Goal: Book appointment/travel/reservation

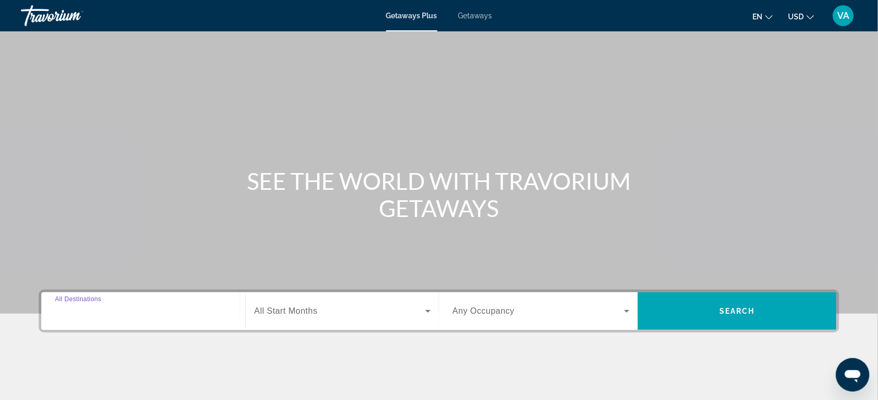
click at [145, 317] on input "Destination All Destinations" at bounding box center [143, 312] width 177 height 13
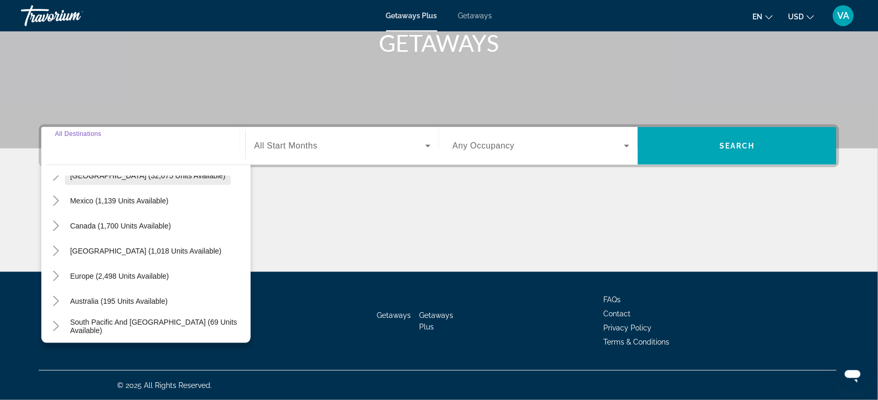
scroll to position [65, 0]
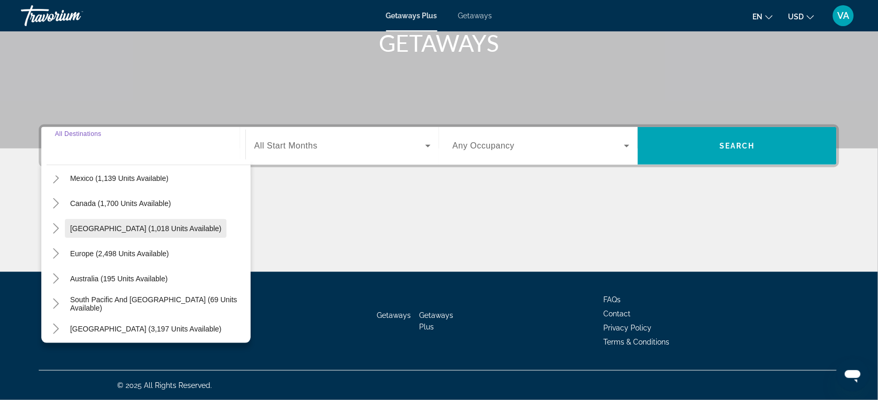
click at [147, 225] on span "[GEOGRAPHIC_DATA] (1,018 units available)" at bounding box center [145, 229] width 151 height 8
type input "**********"
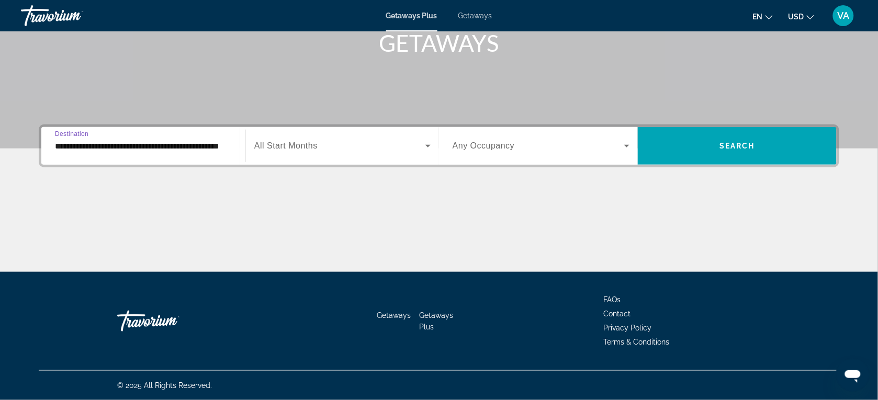
click at [385, 158] on div "Search widget" at bounding box center [342, 145] width 176 height 29
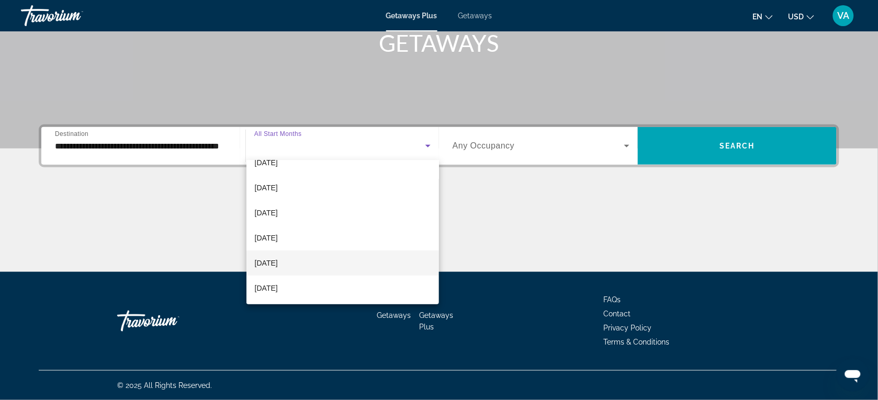
scroll to position [131, 0]
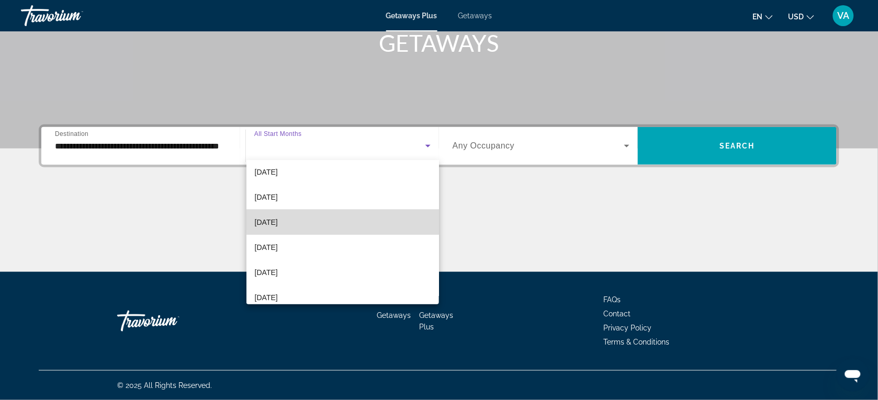
click at [365, 219] on mat-option "[DATE]" at bounding box center [343, 222] width 193 height 25
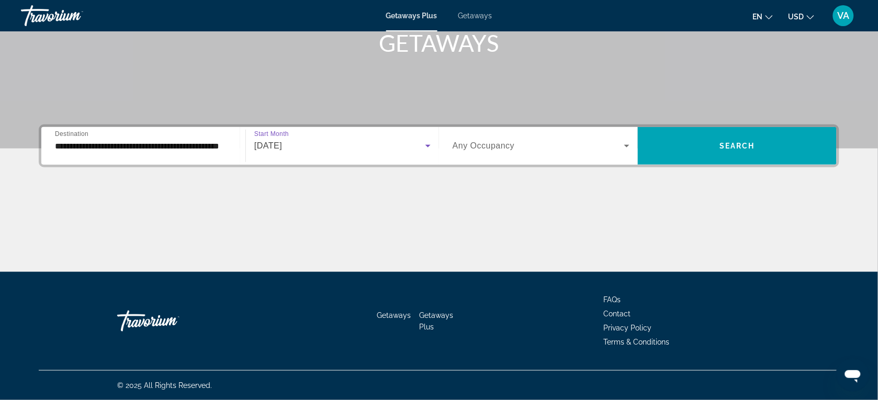
click at [627, 144] on icon "Search widget" at bounding box center [627, 146] width 13 height 13
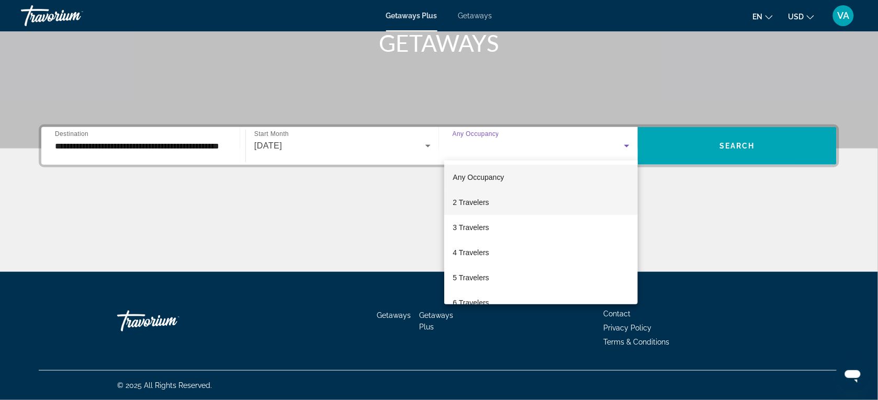
click at [519, 205] on mat-option "2 Travelers" at bounding box center [541, 202] width 194 height 25
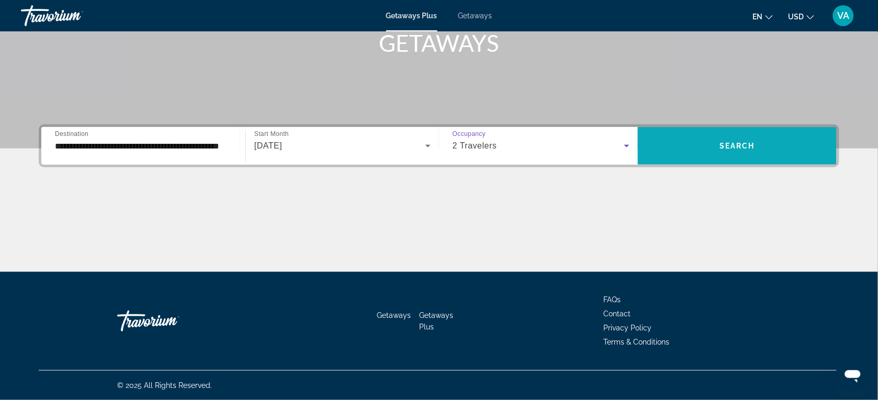
click at [710, 159] on span "Search widget" at bounding box center [737, 146] width 199 height 38
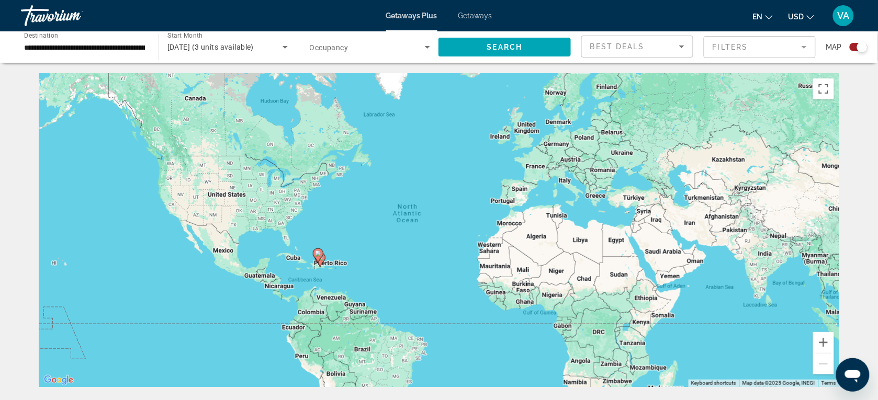
click at [322, 253] on icon "Main content" at bounding box center [318, 256] width 9 height 14
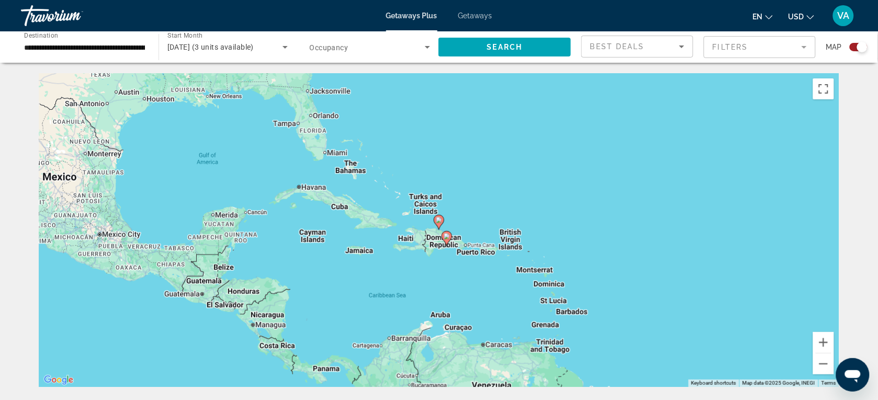
click at [408, 228] on div "To navigate, press the arrow keys. To activate drag with keyboard, press Alt + …" at bounding box center [439, 230] width 801 height 314
click at [465, 240] on div "To activate drag with keyboard, press Alt + Enter. Once in keyboard drag state,…" at bounding box center [439, 230] width 801 height 314
click at [825, 340] on button "Zoom in" at bounding box center [823, 342] width 21 height 21
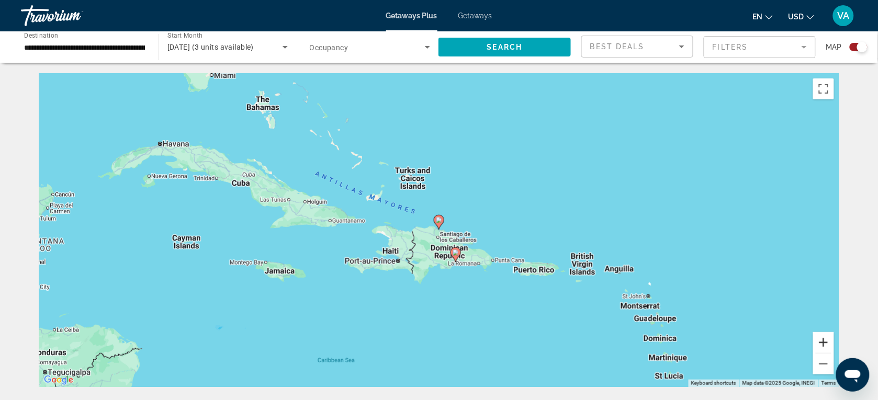
click at [824, 340] on button "Zoom in" at bounding box center [823, 342] width 21 height 21
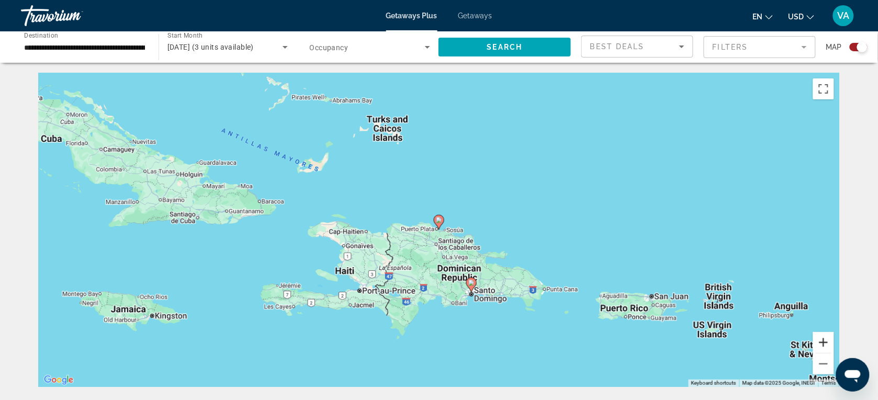
click at [824, 340] on button "Zoom in" at bounding box center [823, 342] width 21 height 21
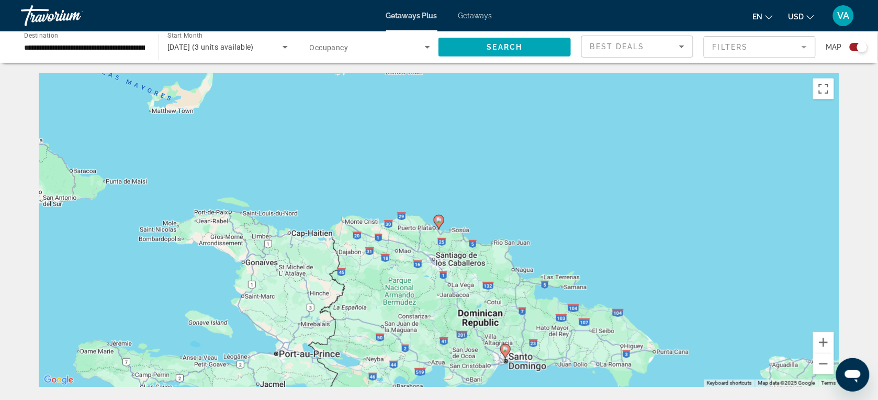
click at [441, 228] on gmp-advanced-marker "Main content" at bounding box center [439, 223] width 10 height 16
type input "**********"
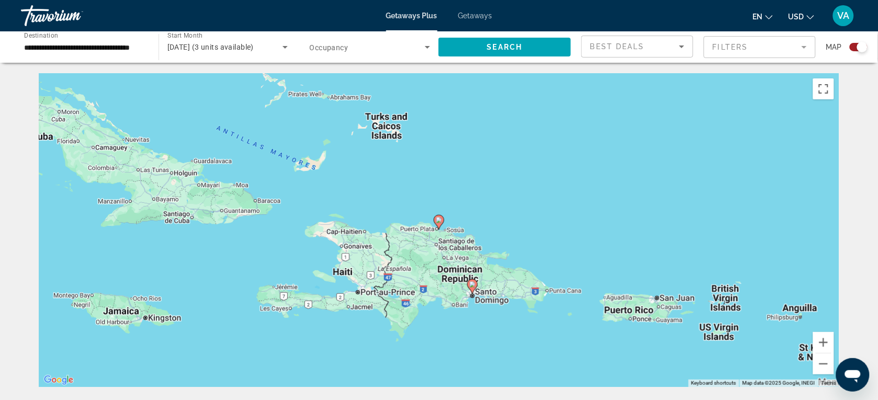
click at [438, 220] on image "Main content" at bounding box center [439, 220] width 6 height 6
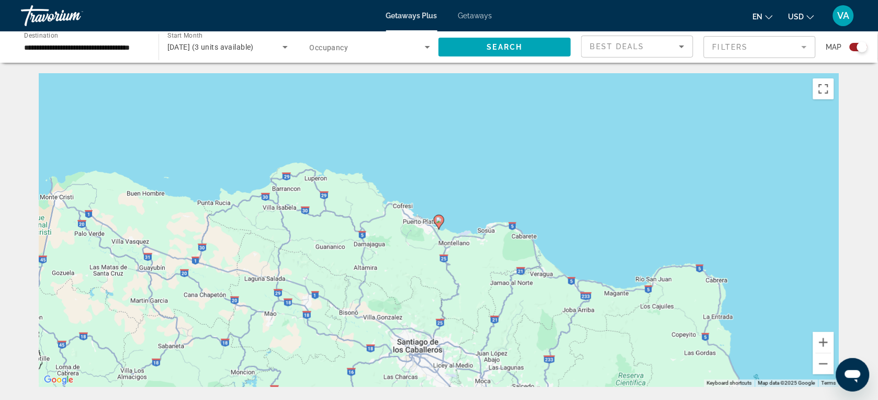
click at [440, 219] on image "Main content" at bounding box center [439, 220] width 6 height 6
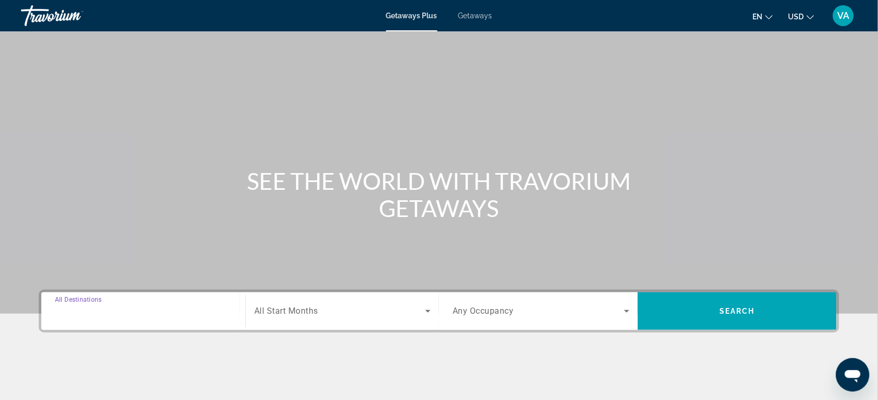
click at [157, 309] on input "Destination All Destinations" at bounding box center [143, 312] width 177 height 13
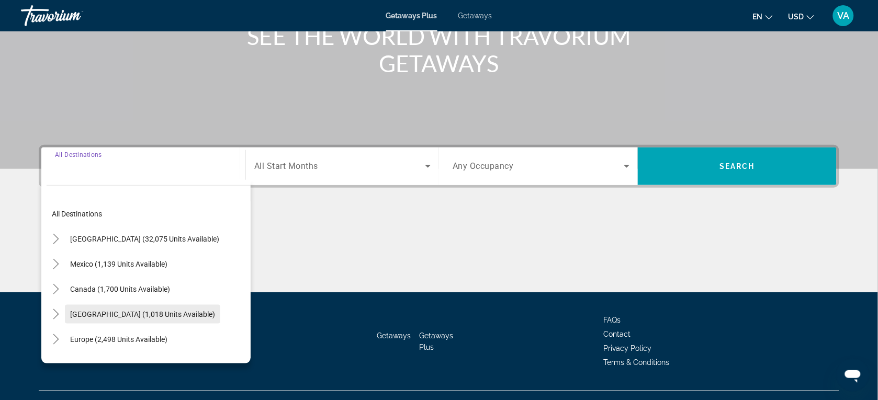
scroll to position [165, 0]
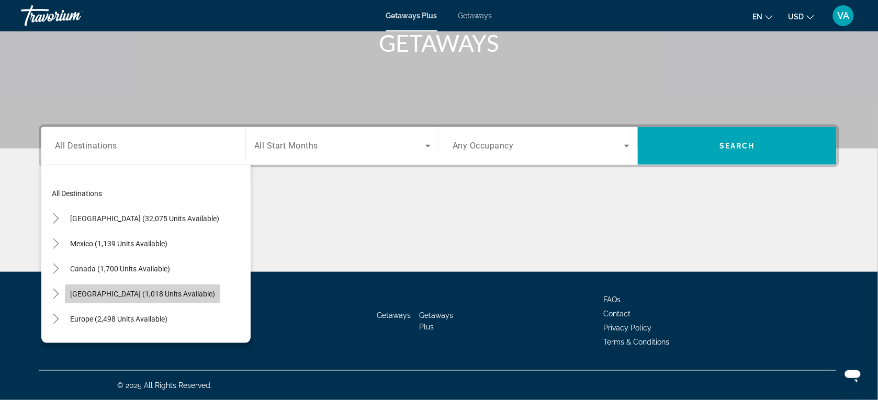
click at [152, 290] on span "[GEOGRAPHIC_DATA] (1,018 units available)" at bounding box center [142, 294] width 145 height 8
type input "**********"
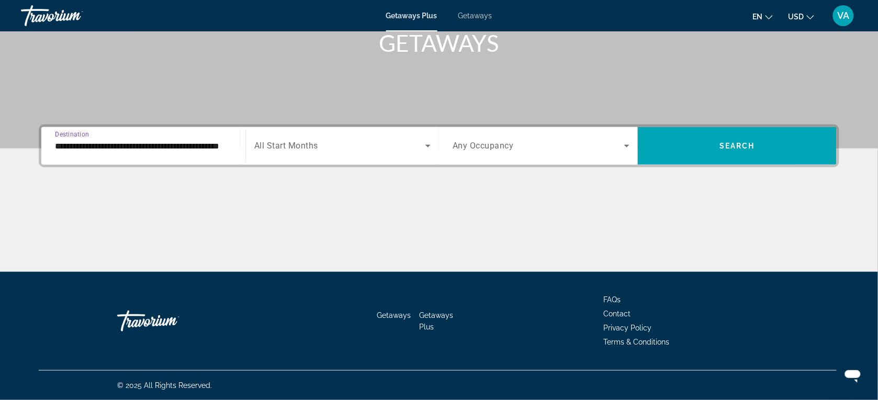
click at [328, 149] on span "Search widget" at bounding box center [339, 146] width 171 height 13
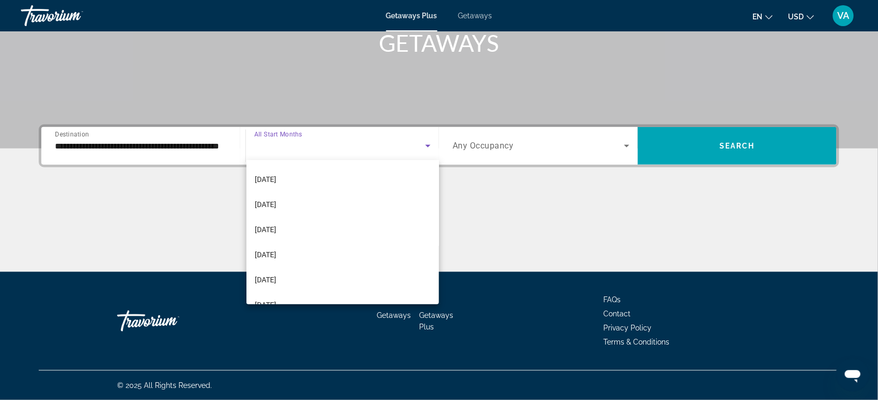
scroll to position [131, 0]
click at [341, 223] on mat-option "[DATE]" at bounding box center [343, 222] width 193 height 25
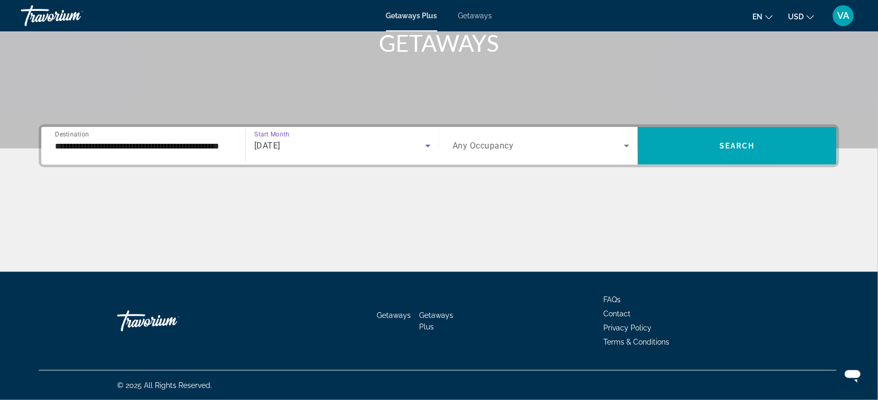
click at [558, 147] on span "Search widget" at bounding box center [539, 146] width 172 height 13
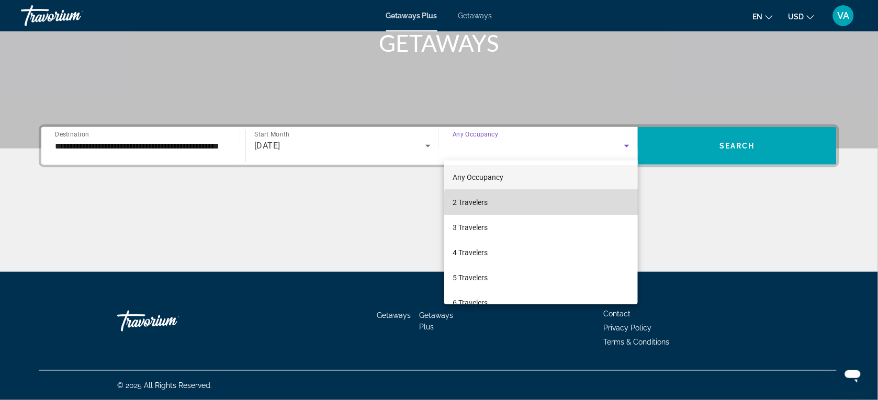
click at [624, 213] on mat-option "2 Travelers" at bounding box center [541, 202] width 194 height 25
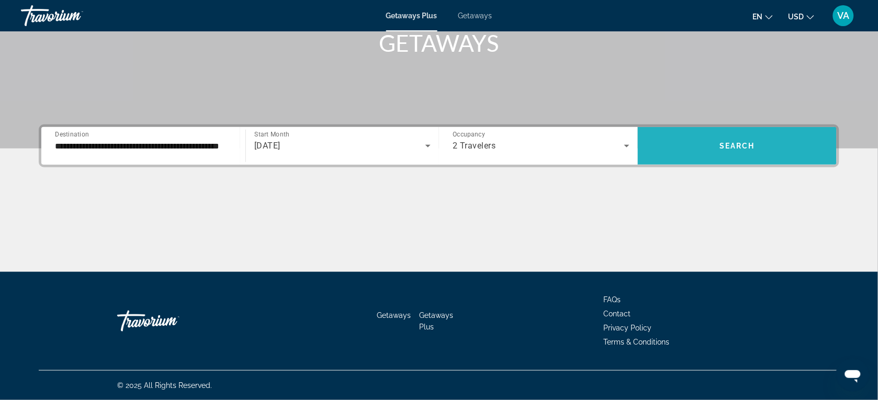
click at [752, 144] on span "Search" at bounding box center [738, 146] width 36 height 8
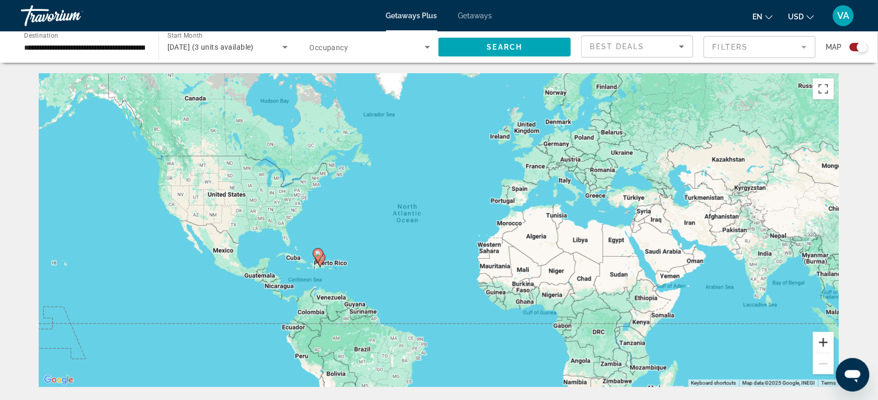
click at [825, 343] on button "Zoom in" at bounding box center [823, 342] width 21 height 21
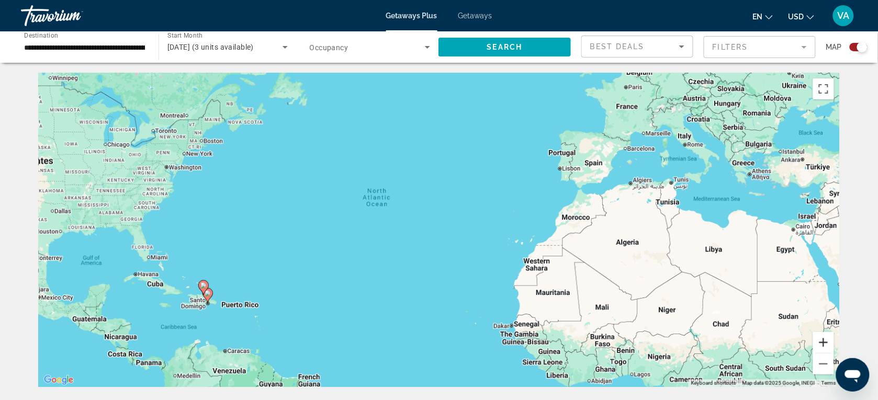
click at [825, 343] on button "Zoom in" at bounding box center [823, 342] width 21 height 21
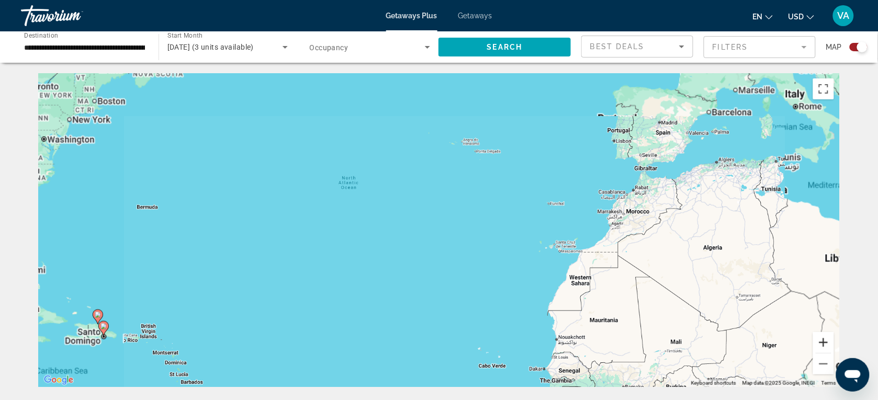
click at [825, 343] on button "Zoom in" at bounding box center [823, 342] width 21 height 21
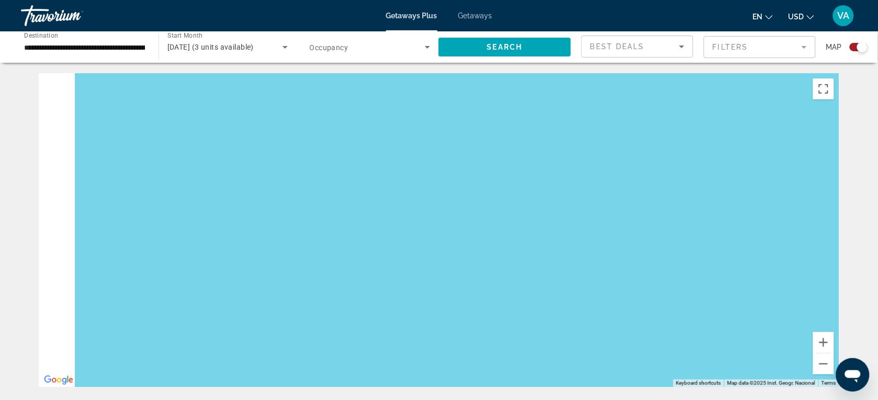
drag, startPoint x: 259, startPoint y: 301, endPoint x: 662, endPoint y: 258, distance: 405.4
click at [662, 258] on div "Main content" at bounding box center [439, 230] width 801 height 314
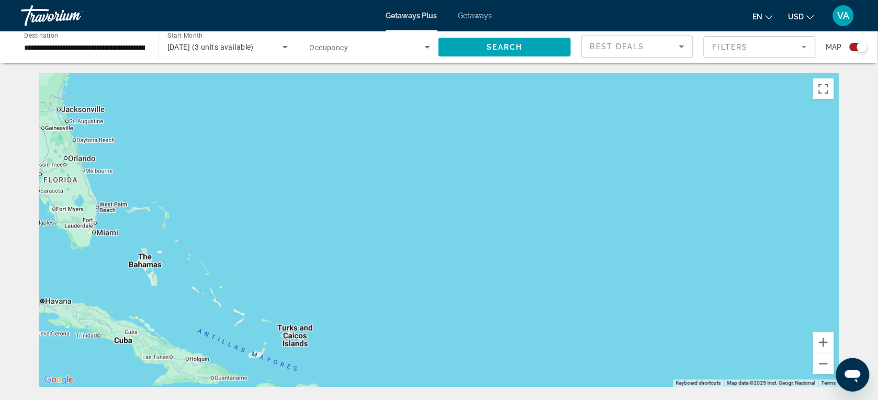
drag, startPoint x: 295, startPoint y: 303, endPoint x: 619, endPoint y: 231, distance: 331.8
click at [721, 229] on div "Main content" at bounding box center [439, 230] width 801 height 314
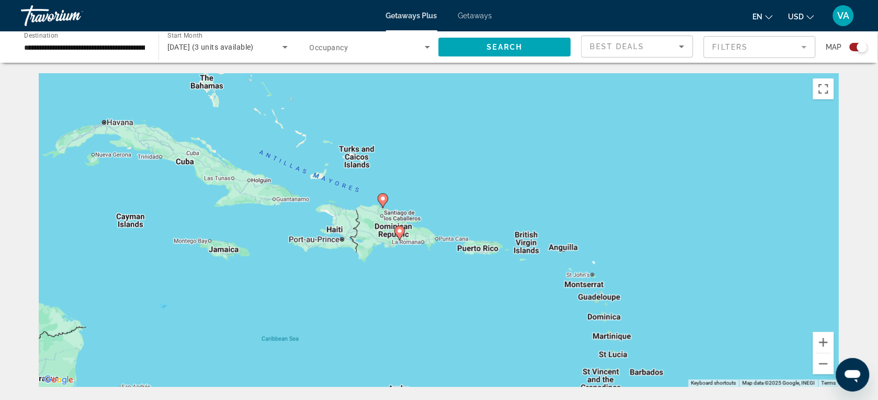
drag, startPoint x: 354, startPoint y: 288, endPoint x: 346, endPoint y: 152, distance: 136.3
click at [346, 152] on div "To activate drag with keyboard, press Alt + Enter. Once in keyboard drag state,…" at bounding box center [439, 230] width 801 height 314
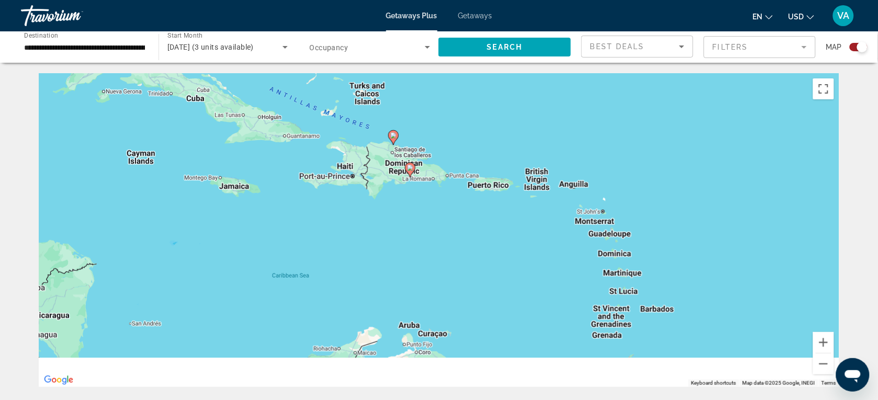
drag, startPoint x: 355, startPoint y: 264, endPoint x: 332, endPoint y: 182, distance: 85.2
click at [336, 182] on div "To activate drag with keyboard, press Alt + Enter. Once in keyboard drag state,…" at bounding box center [439, 230] width 801 height 314
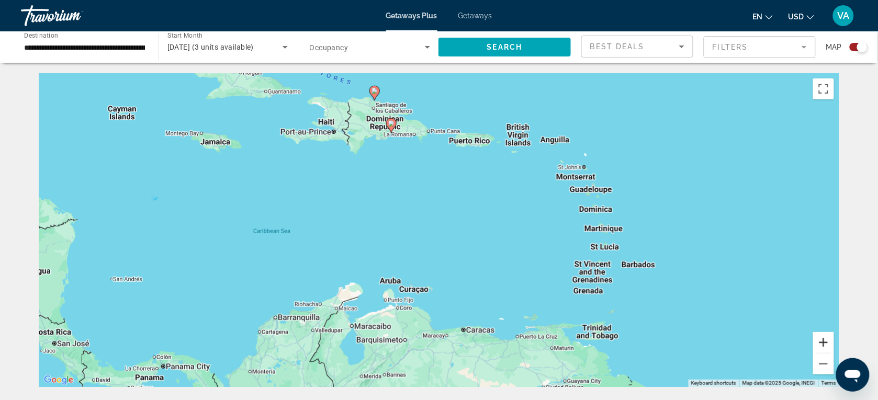
click at [823, 336] on button "Zoom in" at bounding box center [823, 342] width 21 height 21
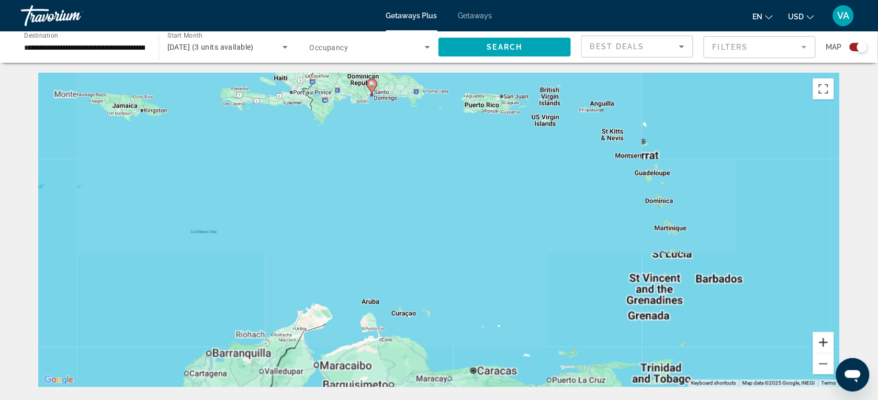
click at [823, 336] on button "Zoom in" at bounding box center [823, 342] width 21 height 21
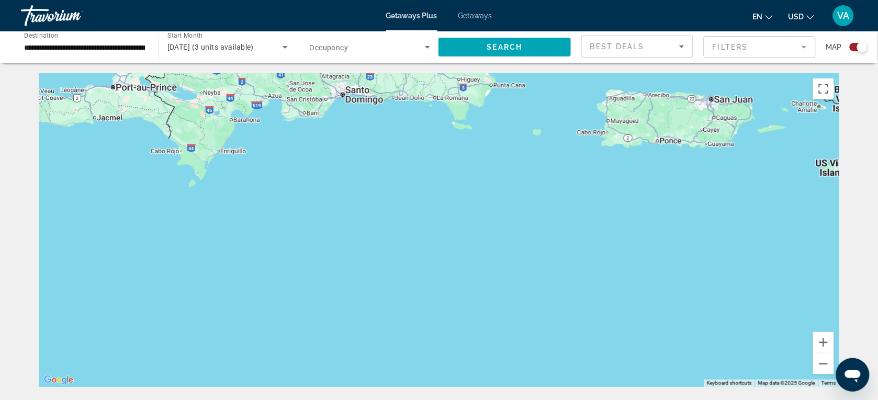
drag, startPoint x: 430, startPoint y: 181, endPoint x: 527, endPoint y: 432, distance: 269.2
click at [527, 400] on html "**********" at bounding box center [439, 200] width 878 height 400
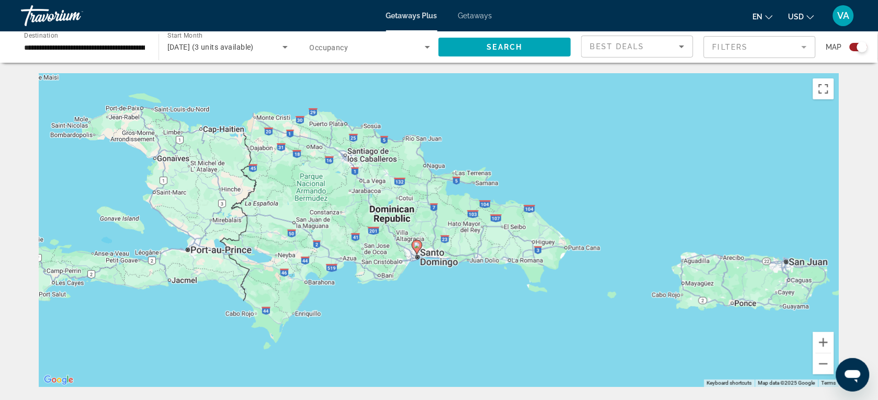
drag, startPoint x: 344, startPoint y: 131, endPoint x: 415, endPoint y: 294, distance: 177.9
click at [415, 294] on div "To activate drag with keyboard, press Alt + Enter. Once in keyboard drag state,…" at bounding box center [439, 230] width 801 height 314
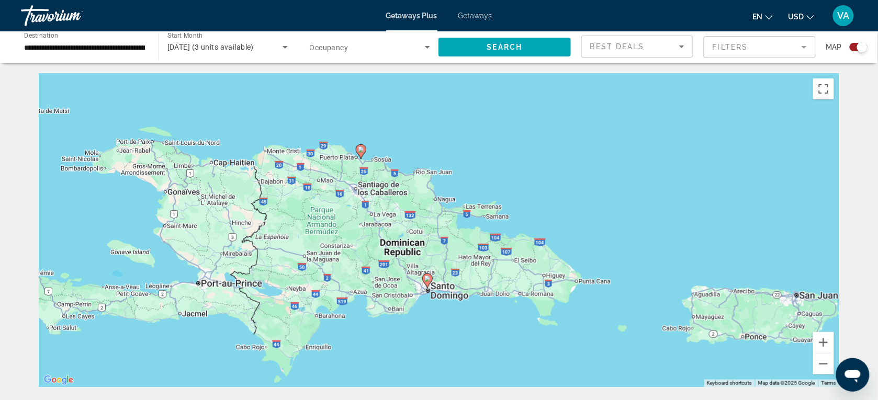
drag, startPoint x: 340, startPoint y: 212, endPoint x: 350, endPoint y: 242, distance: 31.3
click at [350, 242] on div "To activate drag with keyboard, press Alt + Enter. Once in keyboard drag state,…" at bounding box center [439, 230] width 801 height 314
drag, startPoint x: 446, startPoint y: 310, endPoint x: 804, endPoint y: 398, distance: 369.0
click at [462, 265] on div "To activate drag with keyboard, press Alt + Enter. Once in keyboard drag state,…" at bounding box center [439, 230] width 801 height 314
click at [818, 339] on button "Zoom in" at bounding box center [823, 342] width 21 height 21
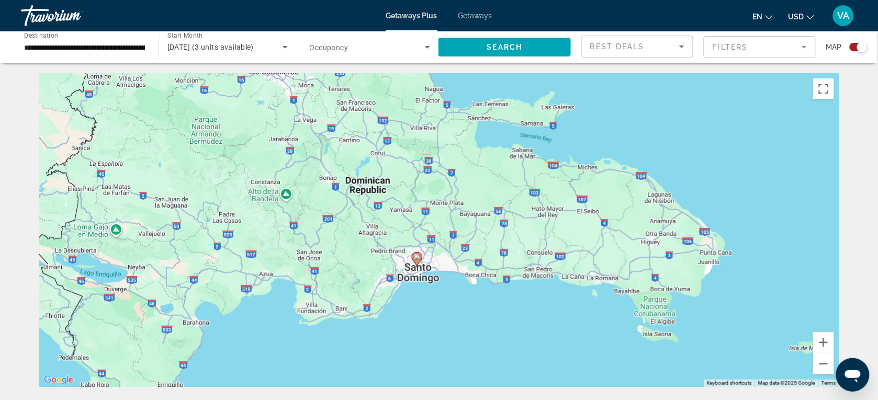
drag, startPoint x: 647, startPoint y: 331, endPoint x: 650, endPoint y: 262, distance: 68.6
click at [650, 262] on div "To activate drag with keyboard, press Alt + Enter. Once in keyboard drag state,…" at bounding box center [439, 230] width 801 height 314
click at [828, 343] on button "Zoom in" at bounding box center [823, 342] width 21 height 21
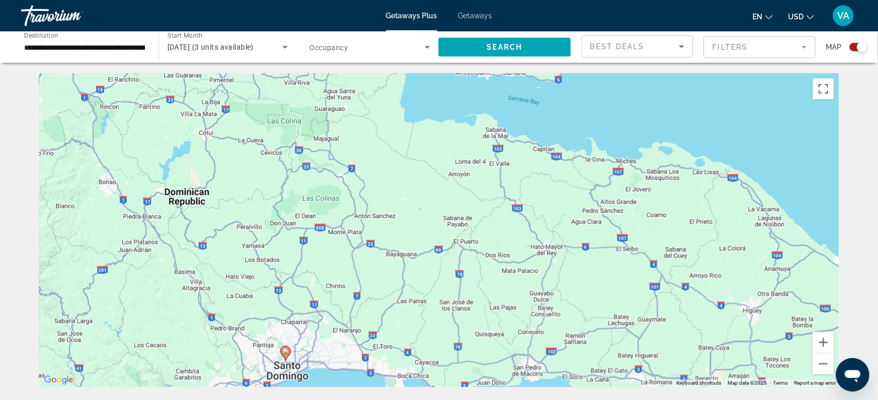
drag, startPoint x: 517, startPoint y: 234, endPoint x: 382, endPoint y: 269, distance: 138.8
click at [406, 288] on div "To activate drag with keyboard, press Alt + Enter. Once in keyboard drag state,…" at bounding box center [439, 230] width 801 height 314
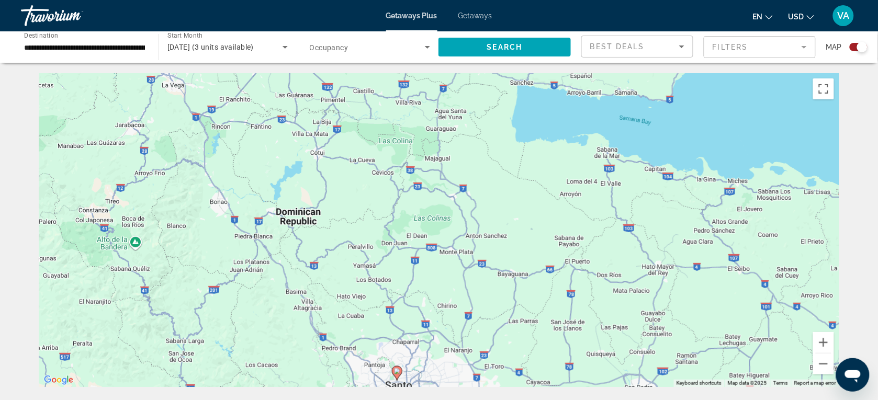
drag, startPoint x: 250, startPoint y: 215, endPoint x: 372, endPoint y: 242, distance: 124.6
click at [372, 242] on div "To activate drag with keyboard, press Alt + Enter. Once in keyboard drag state,…" at bounding box center [439, 230] width 801 height 314
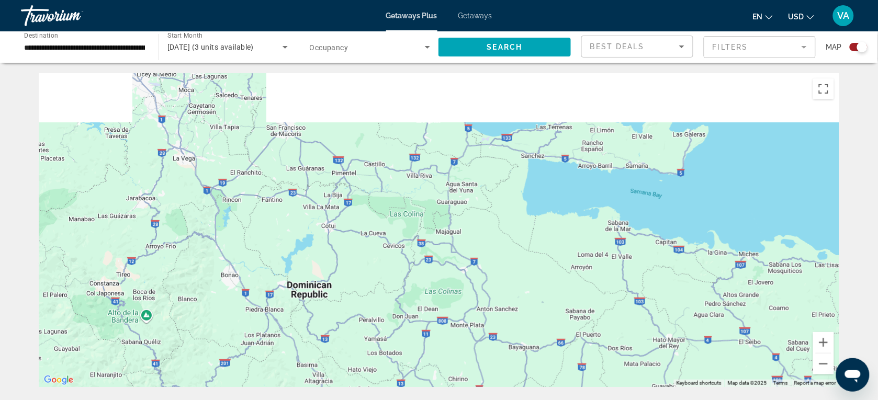
drag, startPoint x: 312, startPoint y: 211, endPoint x: 328, endPoint y: 290, distance: 81.2
click at [328, 301] on div "To activate drag with keyboard, press Alt + Enter. Once in keyboard drag state,…" at bounding box center [439, 230] width 801 height 314
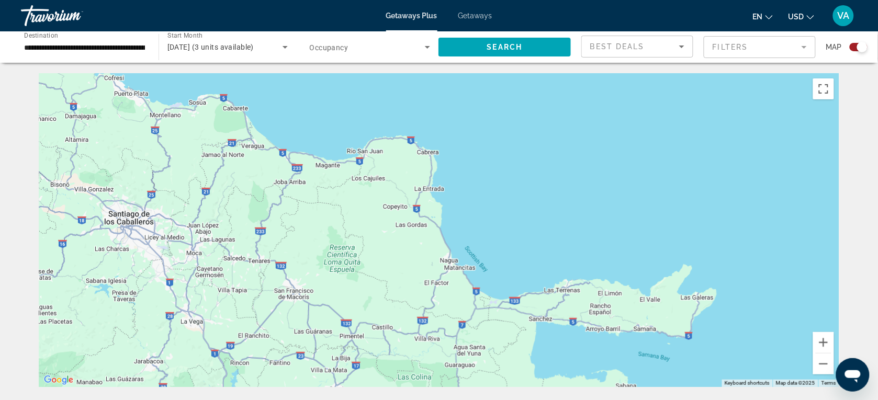
drag, startPoint x: 333, startPoint y: 208, endPoint x: 333, endPoint y: 330, distance: 122.0
click at [336, 355] on div "To activate drag with keyboard, press Alt + Enter. Once in keyboard drag state,…" at bounding box center [439, 230] width 801 height 314
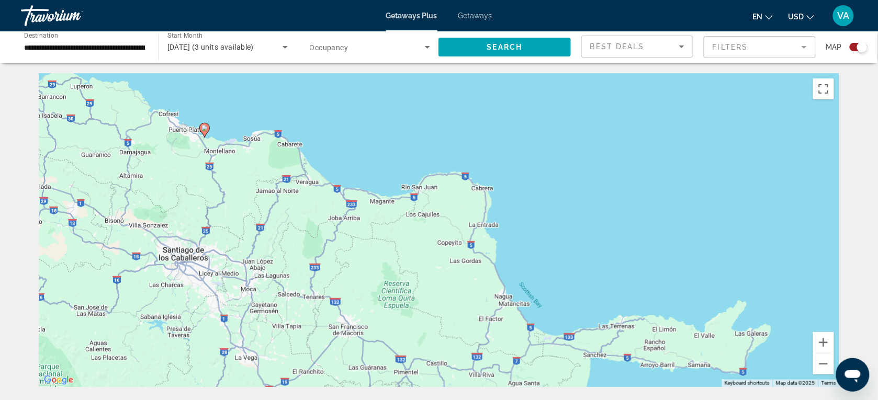
drag, startPoint x: 291, startPoint y: 200, endPoint x: 283, endPoint y: 155, distance: 45.7
click at [290, 161] on div "To activate drag with keyboard, press Alt + Enter. Once in keyboard drag state,…" at bounding box center [439, 230] width 801 height 314
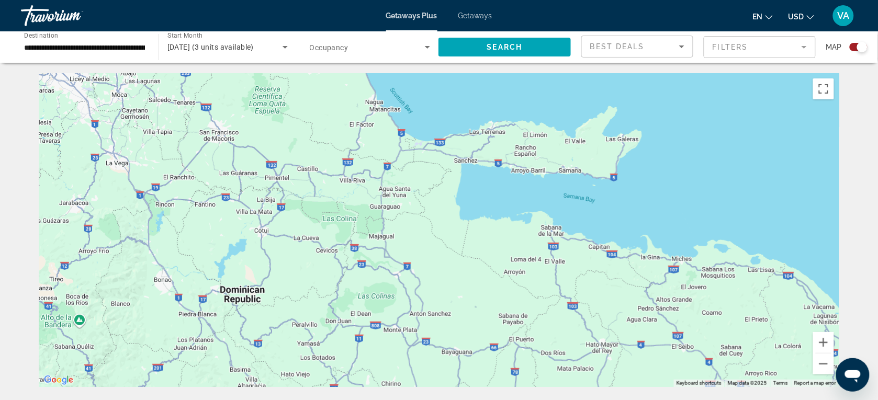
drag, startPoint x: 347, startPoint y: 231, endPoint x: 312, endPoint y: 178, distance: 63.0
click at [333, 193] on div "To activate drag with keyboard, press Alt + Enter. Once in keyboard drag state,…" at bounding box center [439, 230] width 801 height 314
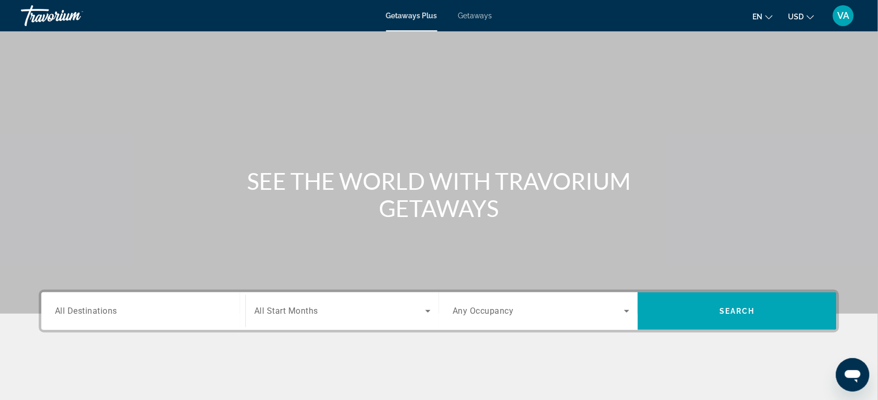
click at [153, 316] on input "Destination All Destinations" at bounding box center [143, 312] width 177 height 13
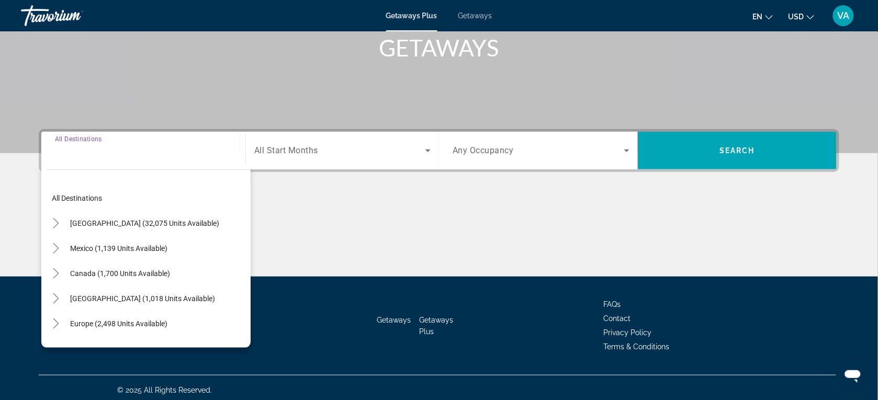
scroll to position [165, 0]
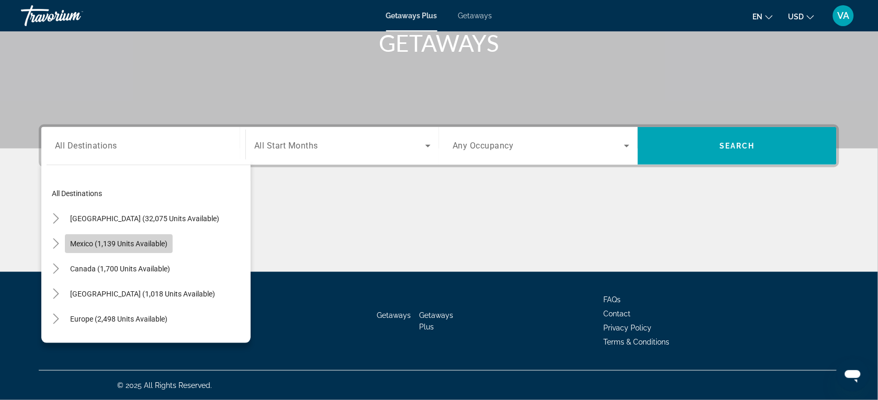
click at [136, 244] on span "Mexico (1,139 units available)" at bounding box center [118, 244] width 97 height 8
type input "**********"
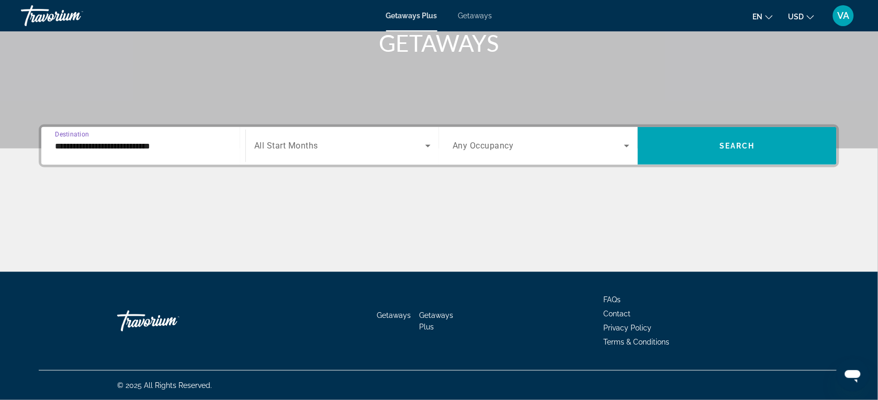
click at [335, 145] on span "Search widget" at bounding box center [339, 146] width 171 height 13
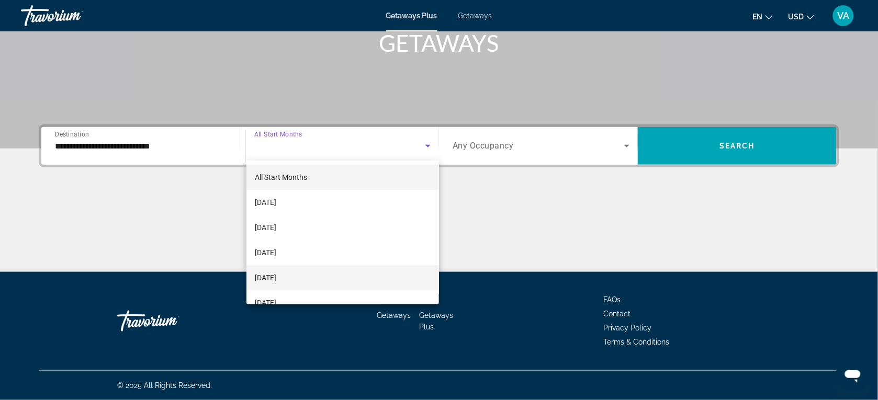
scroll to position [65, 0]
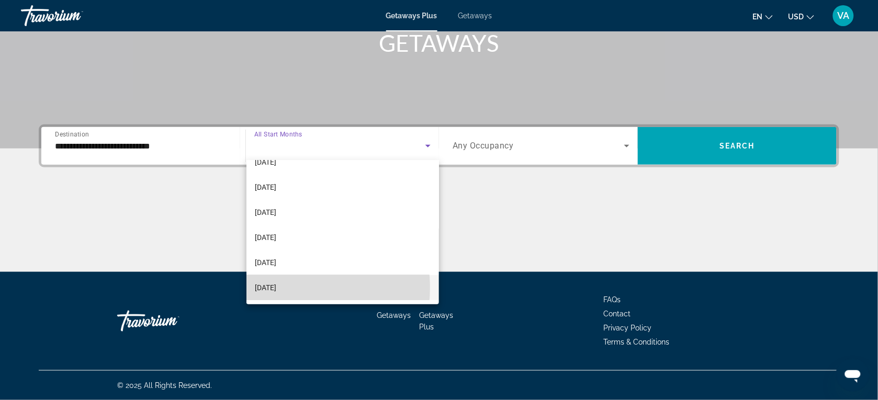
click at [276, 288] on span "[DATE]" at bounding box center [265, 288] width 21 height 13
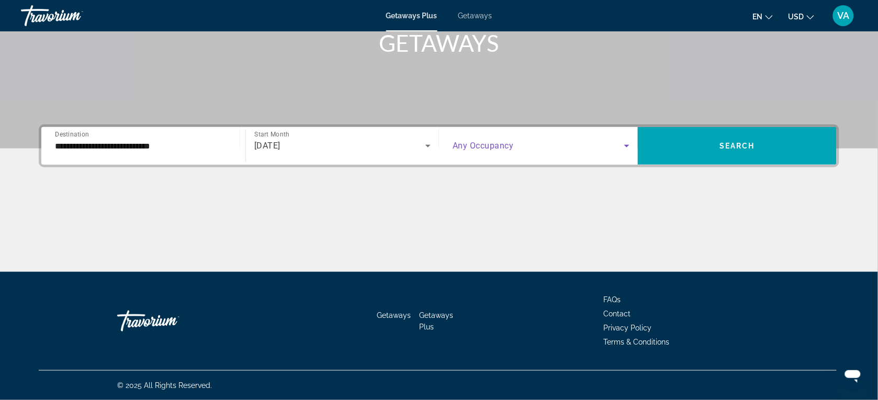
click at [535, 151] on span "Search widget" at bounding box center [539, 146] width 172 height 13
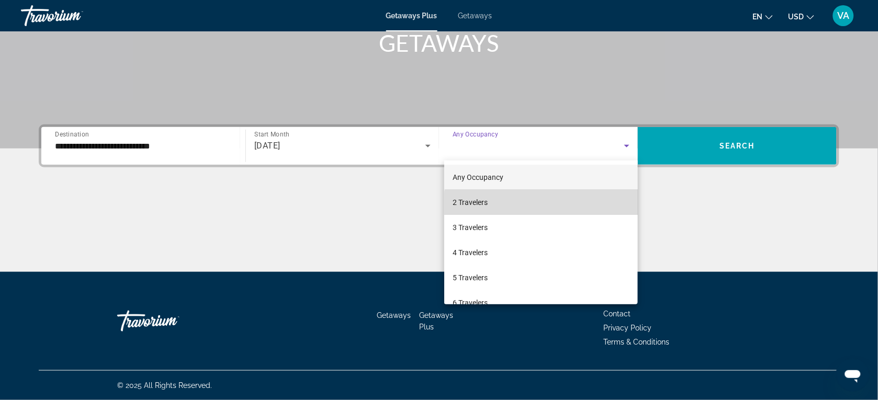
click at [542, 209] on mat-option "2 Travelers" at bounding box center [541, 202] width 194 height 25
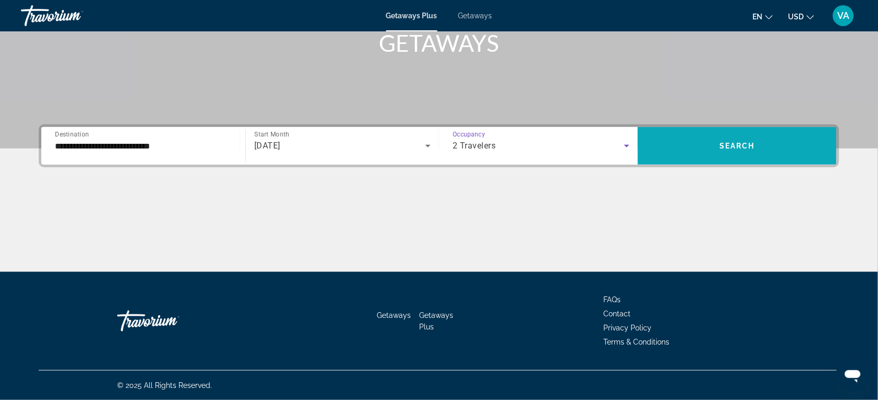
click at [742, 131] on span "Search widget" at bounding box center [737, 146] width 199 height 38
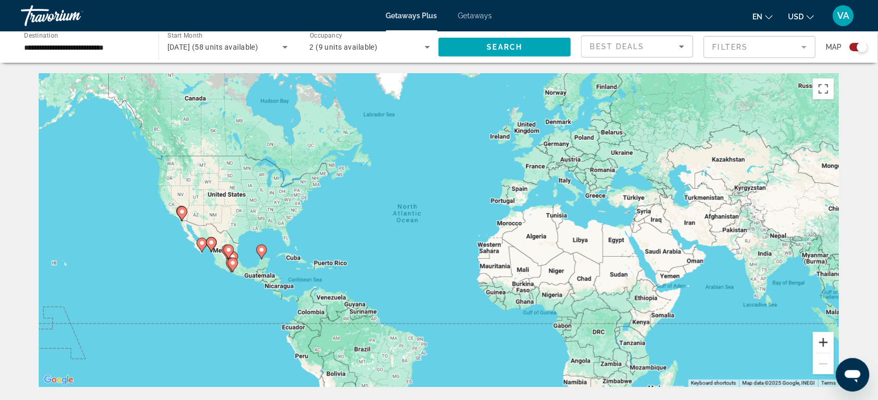
click at [826, 338] on button "Zoom in" at bounding box center [823, 342] width 21 height 21
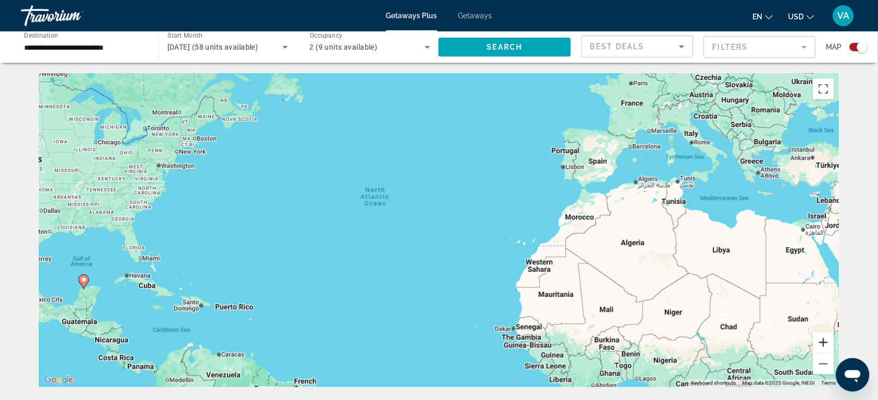
click at [826, 338] on button "Zoom in" at bounding box center [823, 342] width 21 height 21
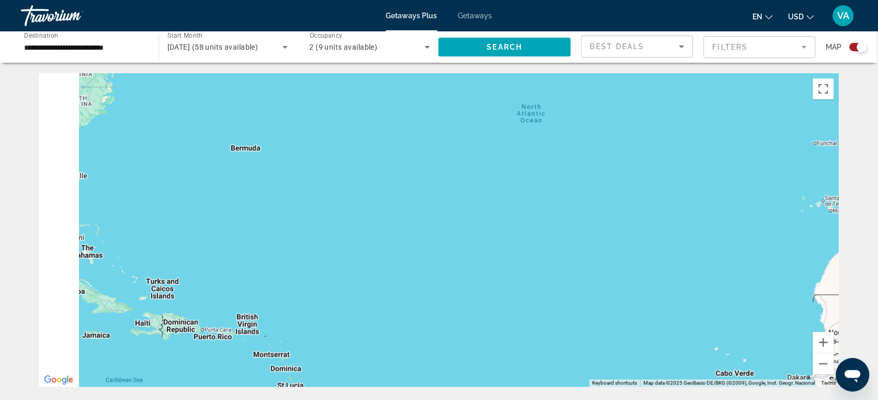
drag, startPoint x: 307, startPoint y: 221, endPoint x: 684, endPoint y: 148, distance: 383.9
click at [681, 147] on div "Main content" at bounding box center [439, 230] width 801 height 314
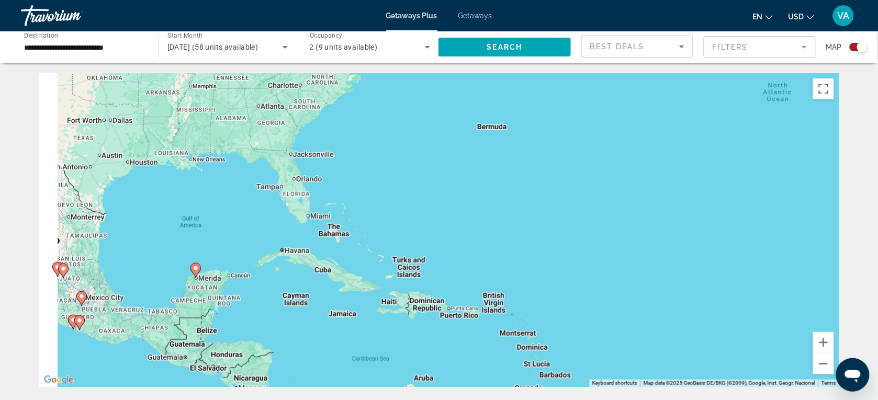
drag, startPoint x: 365, startPoint y: 161, endPoint x: 735, endPoint y: 149, distance: 370.7
click at [735, 149] on div "To activate drag with keyboard, press Alt + Enter. Once in keyboard drag state,…" at bounding box center [439, 230] width 801 height 314
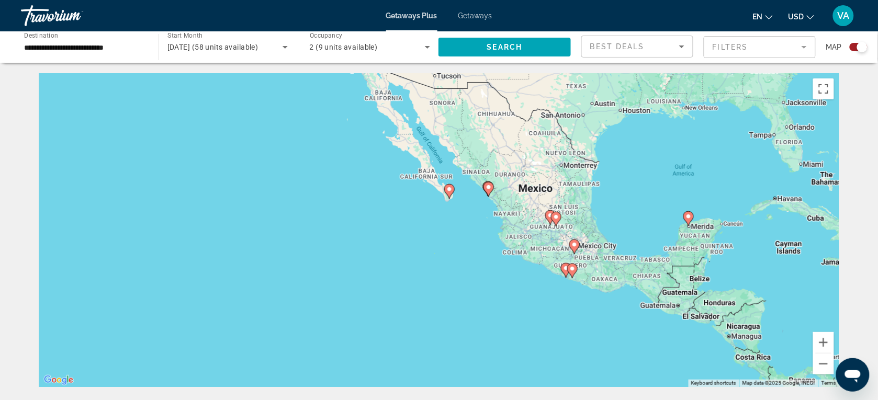
drag, startPoint x: 479, startPoint y: 210, endPoint x: 315, endPoint y: -36, distance: 295.8
click at [315, 0] on html "**********" at bounding box center [439, 200] width 878 height 400
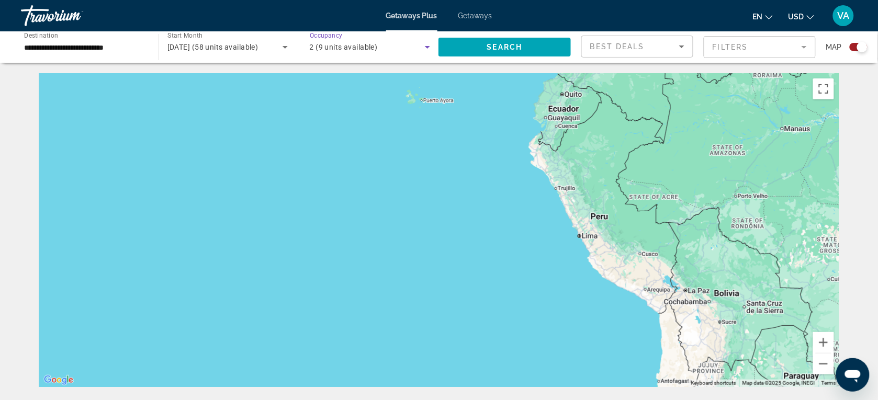
click at [383, 46] on div "2 (9 units available)" at bounding box center [368, 47] width 116 height 13
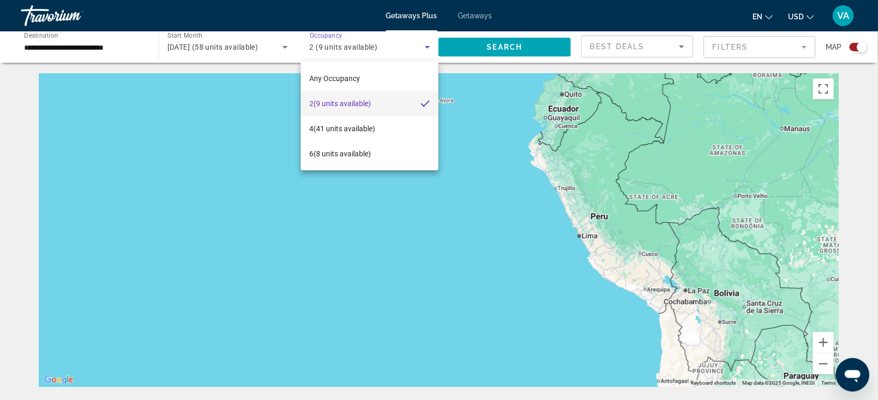
click at [261, 161] on div at bounding box center [439, 200] width 878 height 400
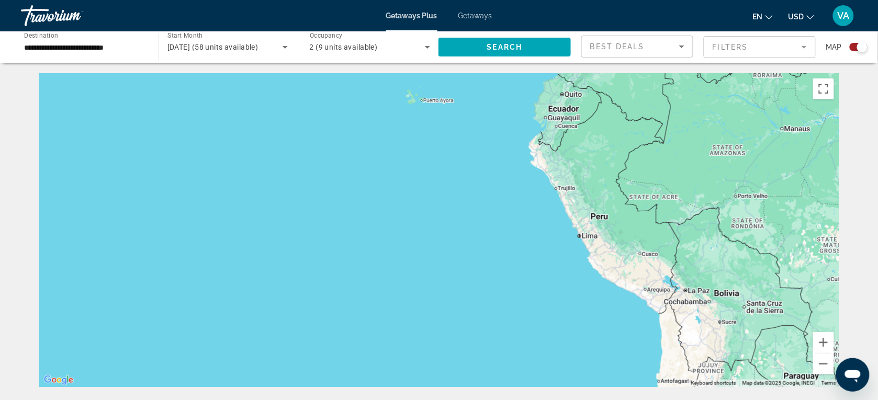
drag, startPoint x: 205, startPoint y: 60, endPoint x: 243, endPoint y: 123, distance: 73.5
click at [241, 119] on div "Main content" at bounding box center [439, 230] width 801 height 314
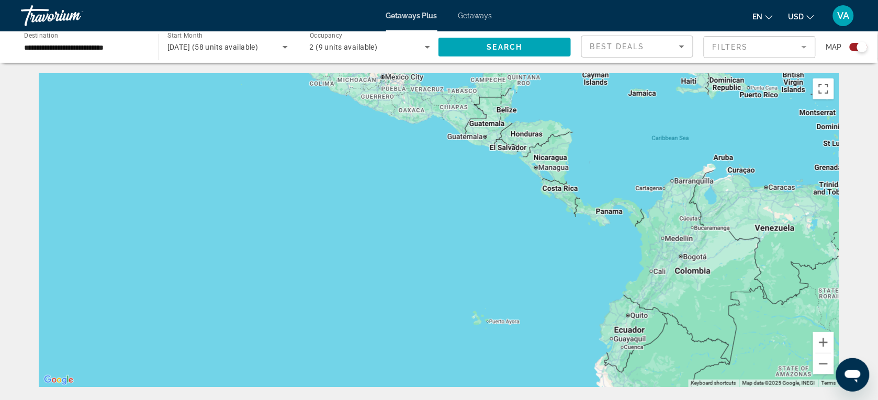
drag, startPoint x: 170, startPoint y: 100, endPoint x: 237, endPoint y: 315, distance: 224.2
click at [237, 315] on div "Main content" at bounding box center [439, 230] width 801 height 314
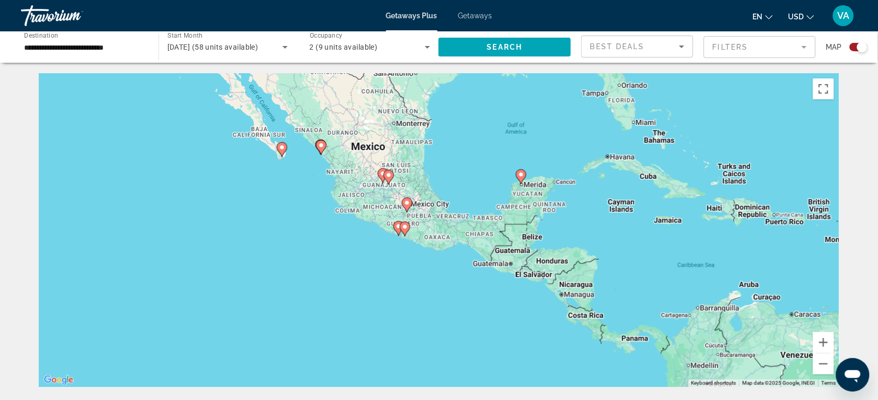
drag, startPoint x: 293, startPoint y: 216, endPoint x: 315, endPoint y: 326, distance: 112.0
click at [315, 328] on div "To activate drag with keyboard, press Alt + Enter. Once in keyboard drag state,…" at bounding box center [439, 230] width 801 height 314
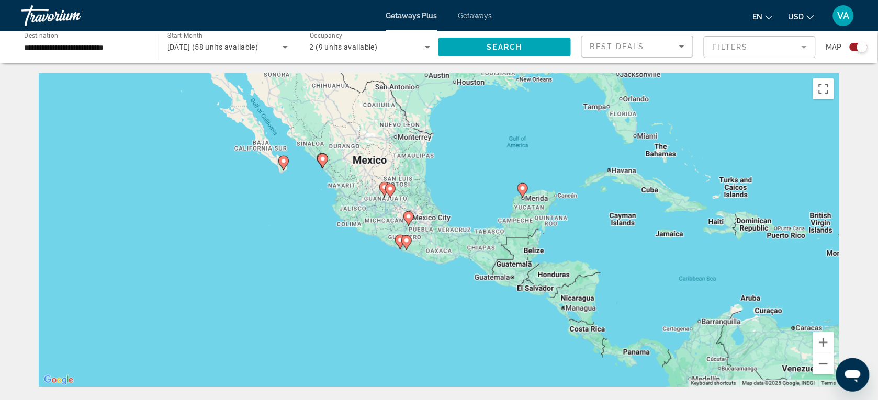
drag, startPoint x: 325, startPoint y: 281, endPoint x: 332, endPoint y: 301, distance: 21.7
click at [332, 301] on div "To activate drag with keyboard, press Alt + Enter. Once in keyboard drag state,…" at bounding box center [439, 230] width 801 height 314
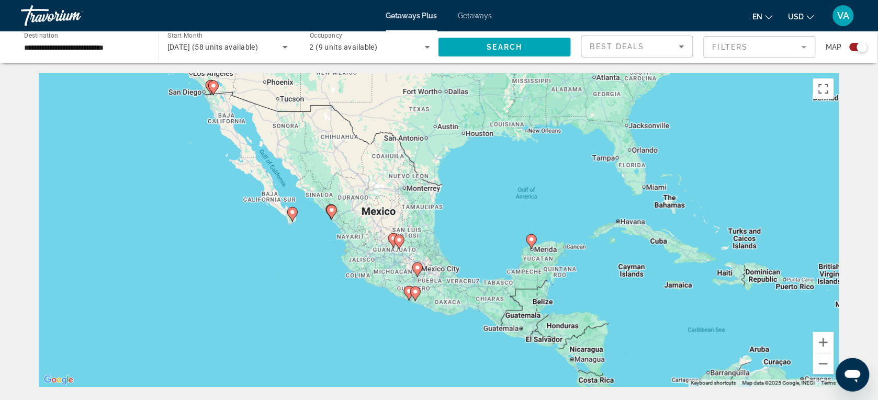
drag, startPoint x: 468, startPoint y: 182, endPoint x: 458, endPoint y: 202, distance: 22.5
click at [468, 211] on div "To activate drag with keyboard, press Alt + Enter. Once in keyboard drag state,…" at bounding box center [439, 230] width 801 height 314
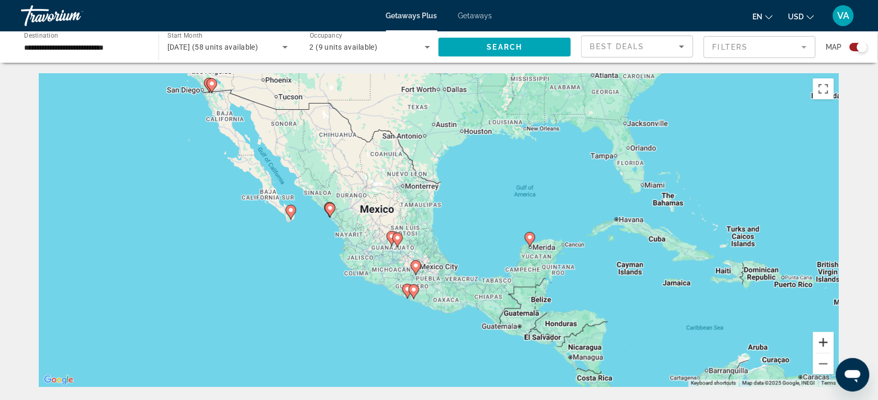
click at [823, 340] on button "Zoom in" at bounding box center [823, 342] width 21 height 21
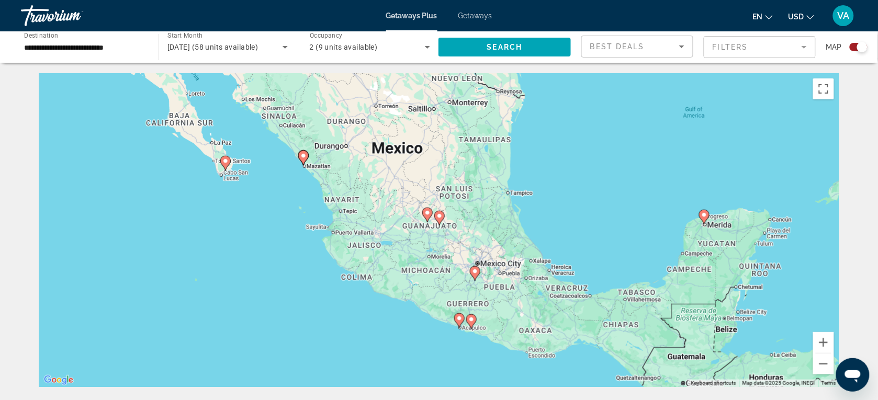
drag, startPoint x: 531, startPoint y: 241, endPoint x: 616, endPoint y: 202, distance: 93.2
click at [616, 202] on div "To activate drag with keyboard, press Alt + Enter. Once in keyboard drag state,…" at bounding box center [439, 230] width 801 height 314
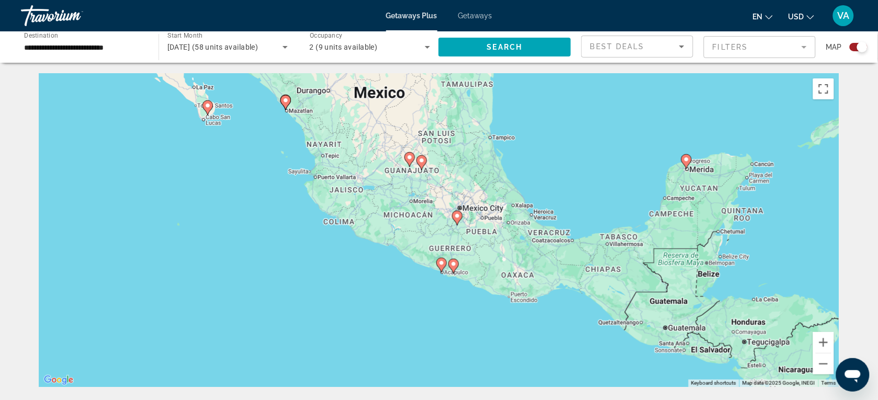
drag, startPoint x: 271, startPoint y: 151, endPoint x: 256, endPoint y: 99, distance: 53.3
click at [256, 99] on div "To activate drag with keyboard, press Alt + Enter. Once in keyboard drag state,…" at bounding box center [439, 230] width 801 height 314
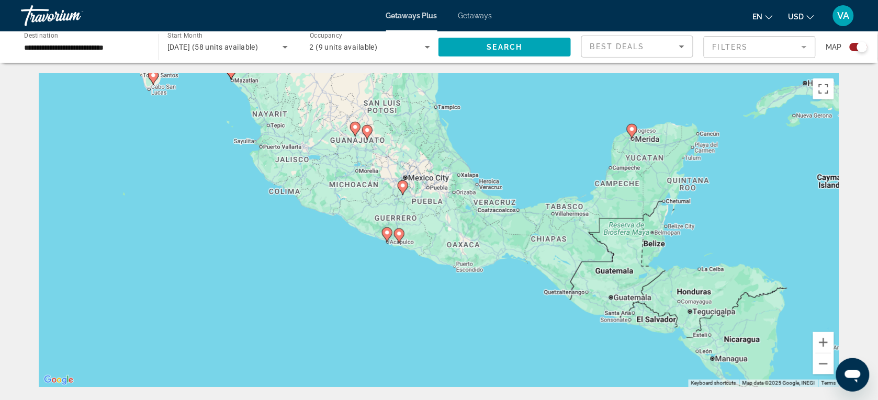
drag, startPoint x: 497, startPoint y: 257, endPoint x: 467, endPoint y: 236, distance: 37.2
click at [467, 236] on div "To activate drag with keyboard, press Alt + Enter. Once in keyboard drag state,…" at bounding box center [439, 230] width 801 height 314
click at [823, 340] on button "Zoom in" at bounding box center [823, 342] width 21 height 21
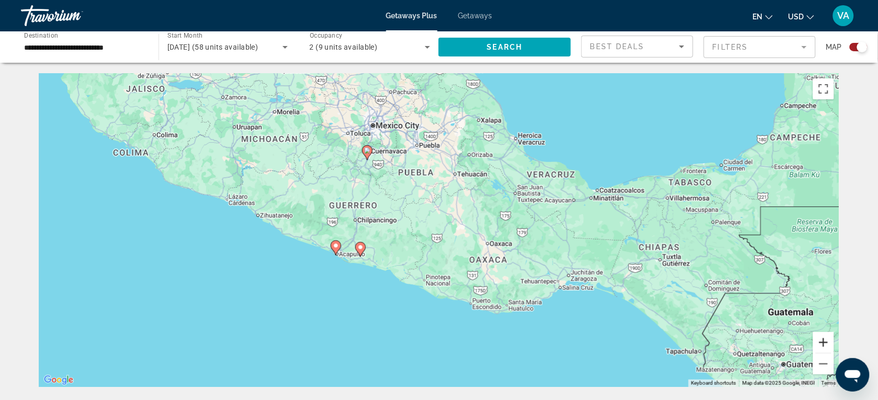
click at [823, 340] on button "Zoom in" at bounding box center [823, 342] width 21 height 21
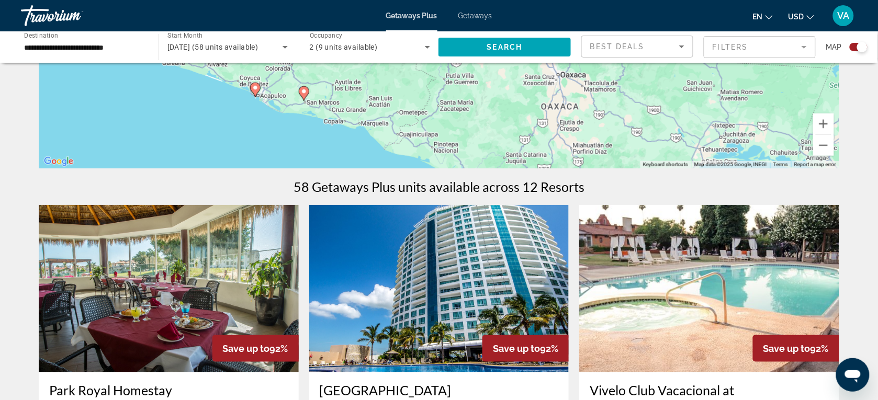
drag, startPoint x: 441, startPoint y: 212, endPoint x: 588, endPoint y: 426, distance: 259.3
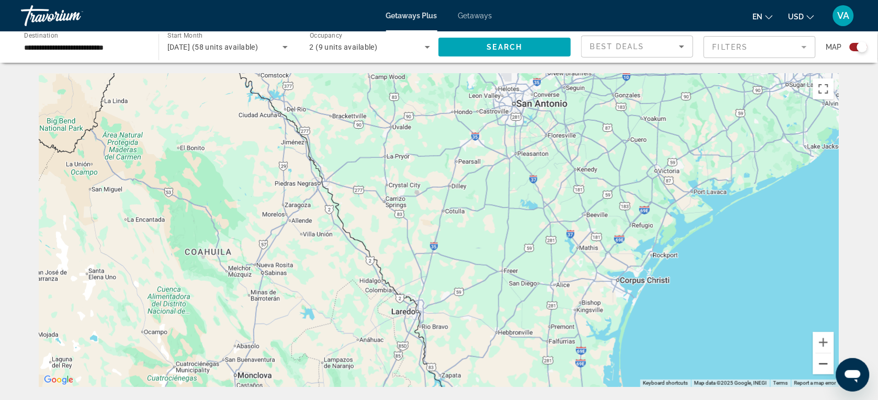
click at [823, 364] on button "Zoom out" at bounding box center [823, 364] width 21 height 21
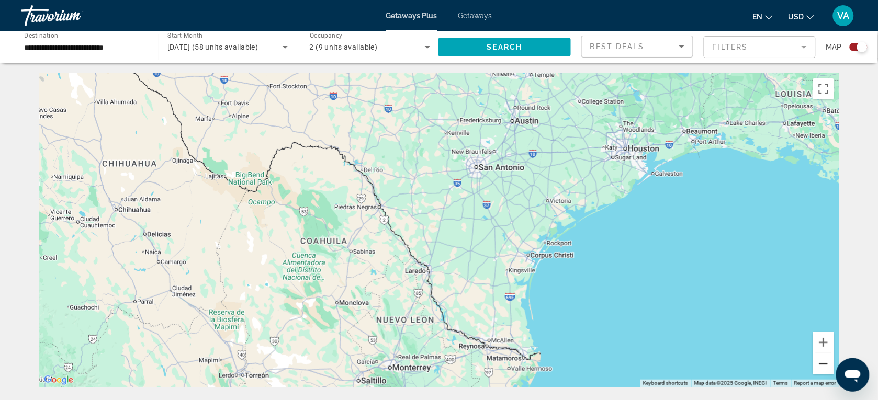
click at [822, 362] on button "Zoom out" at bounding box center [823, 364] width 21 height 21
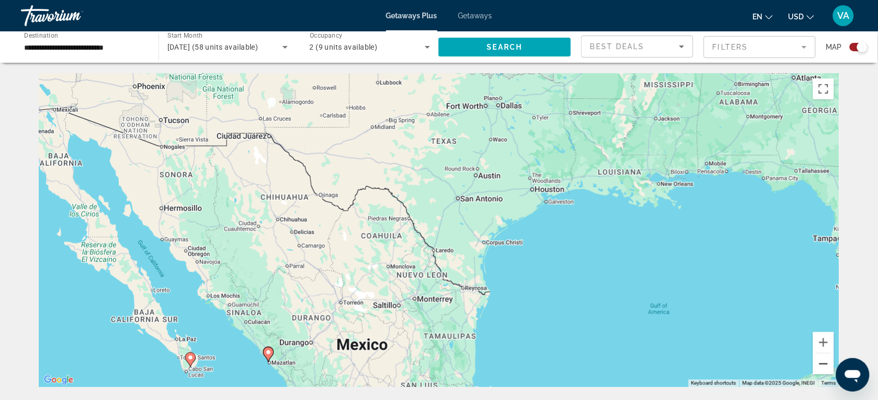
click at [822, 362] on button "Zoom out" at bounding box center [823, 364] width 21 height 21
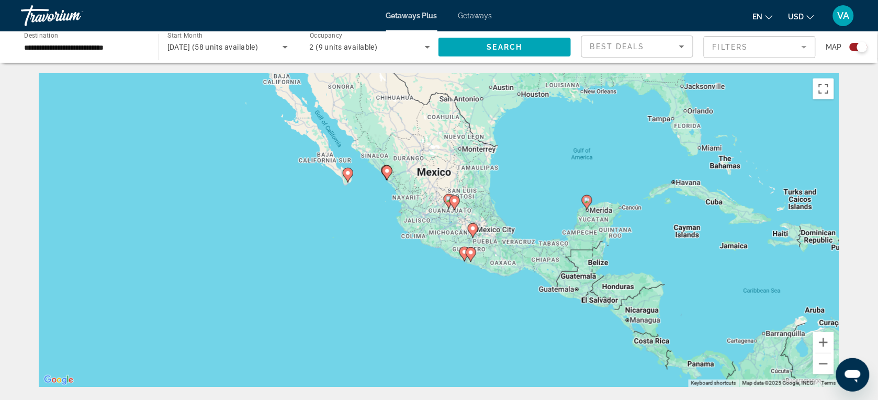
drag, startPoint x: 515, startPoint y: 221, endPoint x: 543, endPoint y: 100, distance: 124.8
click at [547, 100] on div "To activate drag with keyboard, press Alt + Enter. Once in keyboard drag state,…" at bounding box center [439, 230] width 801 height 314
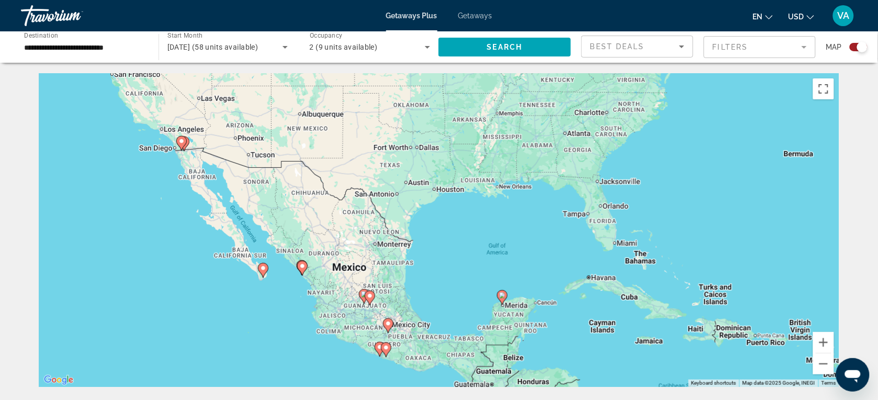
drag, startPoint x: 484, startPoint y: 142, endPoint x: 443, endPoint y: 281, distance: 144.7
click at [443, 281] on div "To activate drag with keyboard, press Alt + Enter. Once in keyboard drag state,…" at bounding box center [439, 230] width 801 height 314
click at [817, 362] on button "Zoom out" at bounding box center [823, 364] width 21 height 21
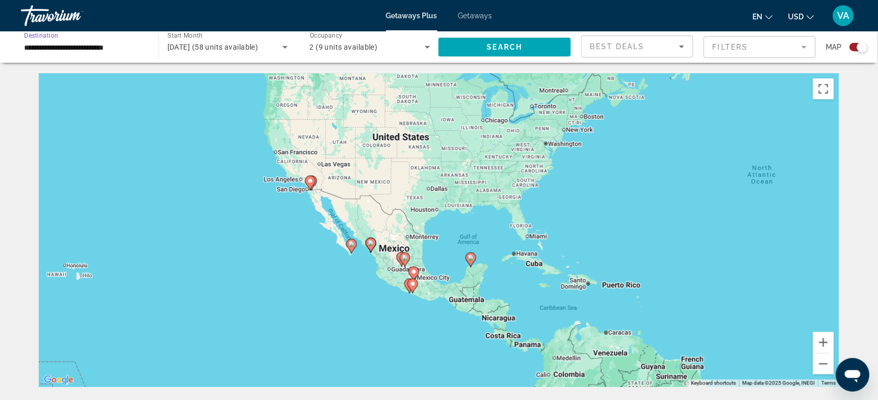
click at [94, 47] on input "**********" at bounding box center [84, 47] width 121 height 13
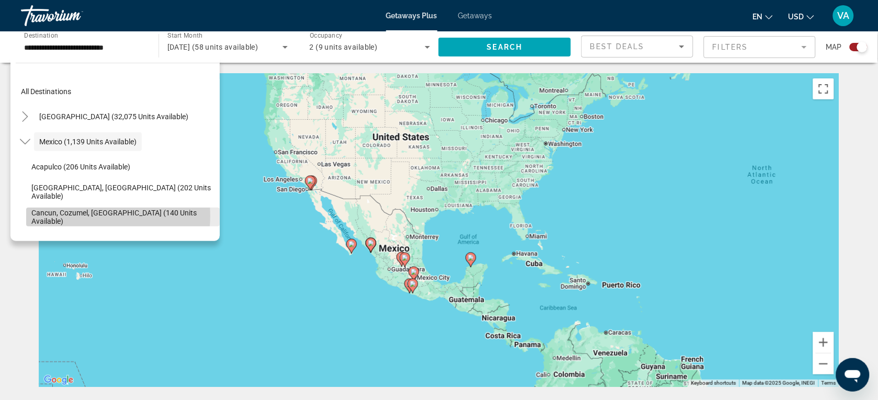
click at [92, 216] on span "Cancun, Cozumel, [GEOGRAPHIC_DATA] (140 units available)" at bounding box center [122, 217] width 183 height 17
type input "**********"
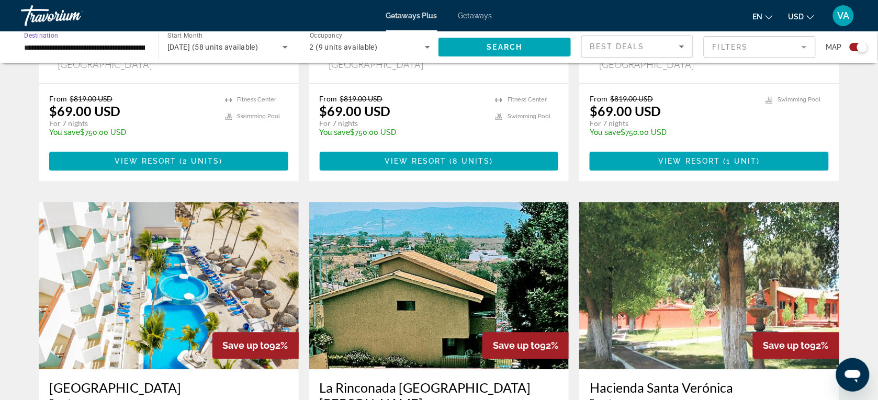
scroll to position [654, 0]
